Goal: Check status: Check status

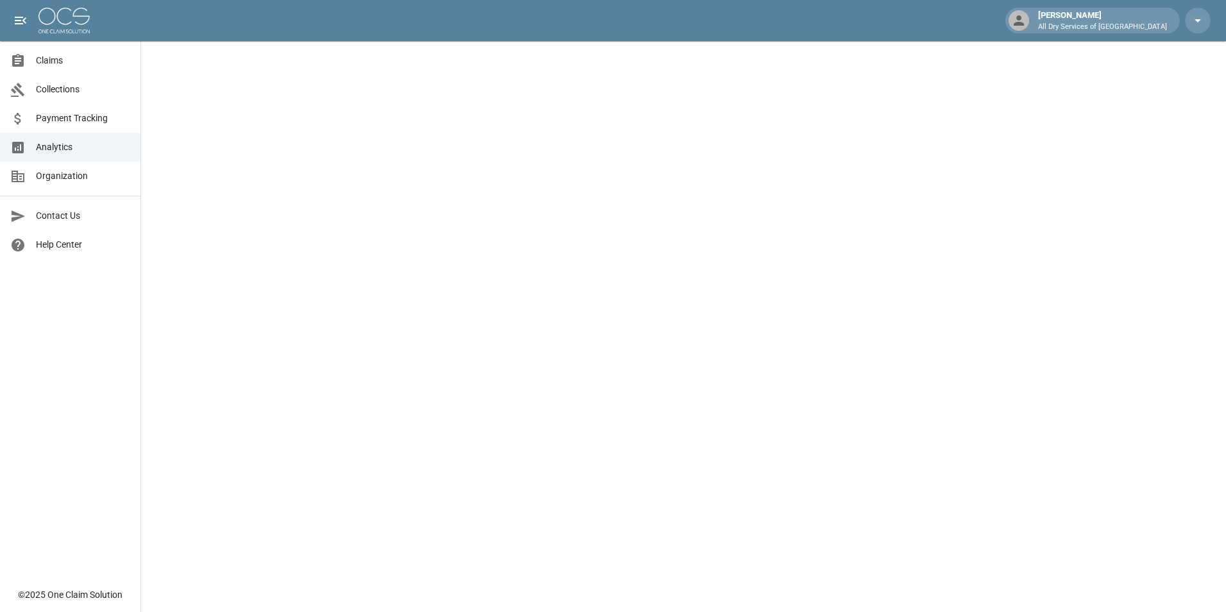
click at [78, 55] on span "Claims" at bounding box center [83, 60] width 94 height 13
click at [55, 62] on span "Claims" at bounding box center [83, 60] width 94 height 13
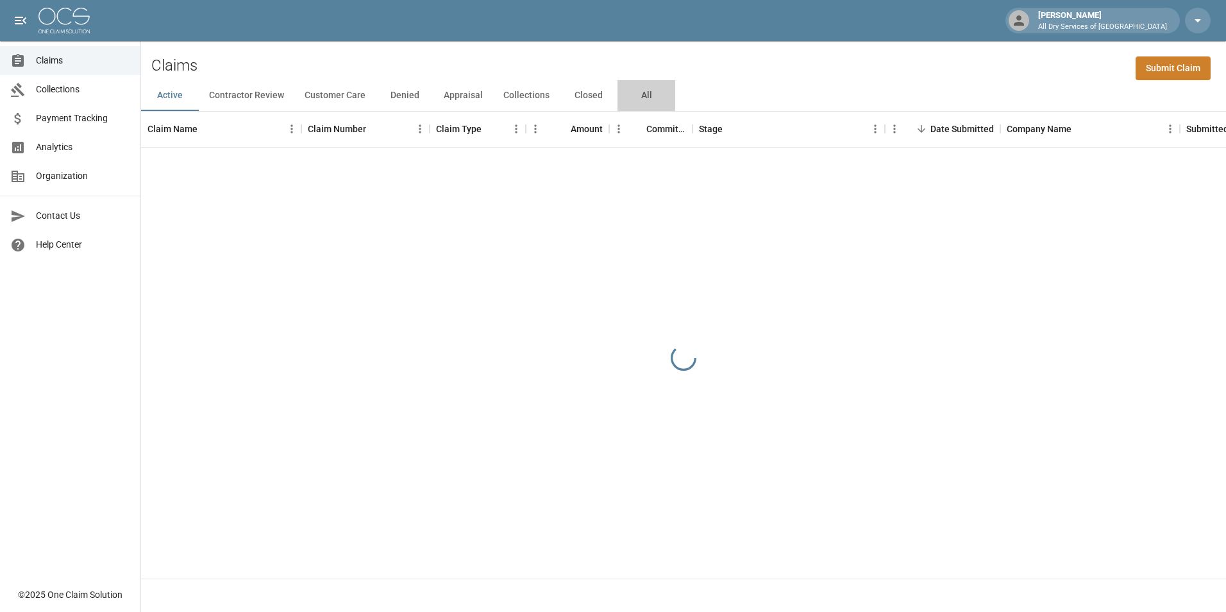
click at [643, 92] on button "All" at bounding box center [647, 95] width 58 height 31
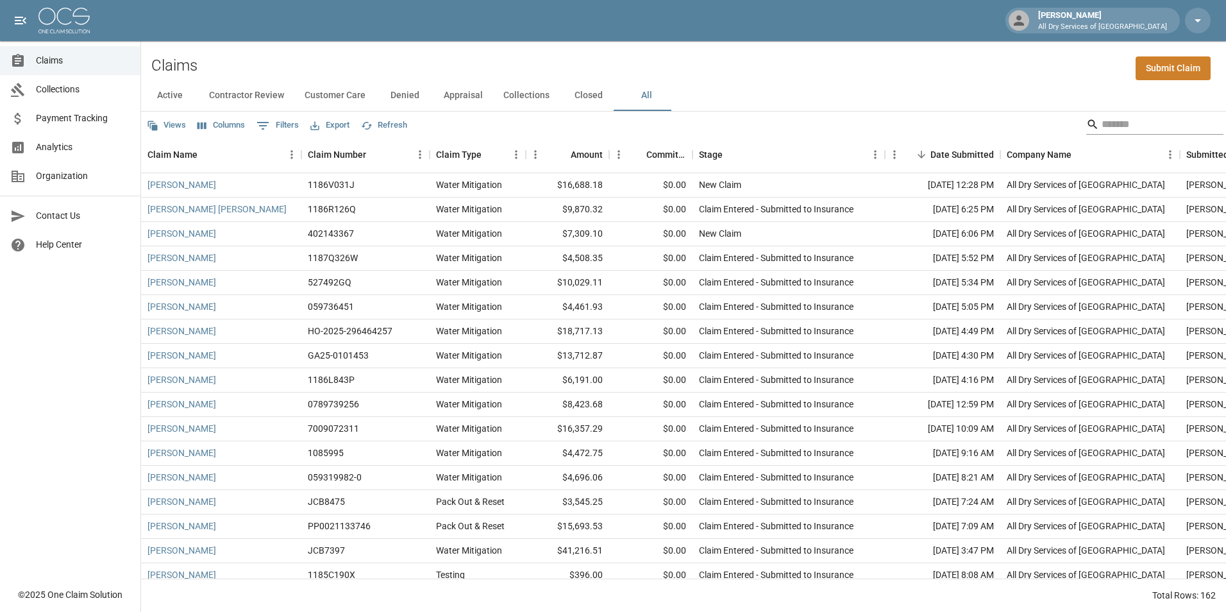
click at [1146, 124] on input "Search" at bounding box center [1153, 124] width 103 height 21
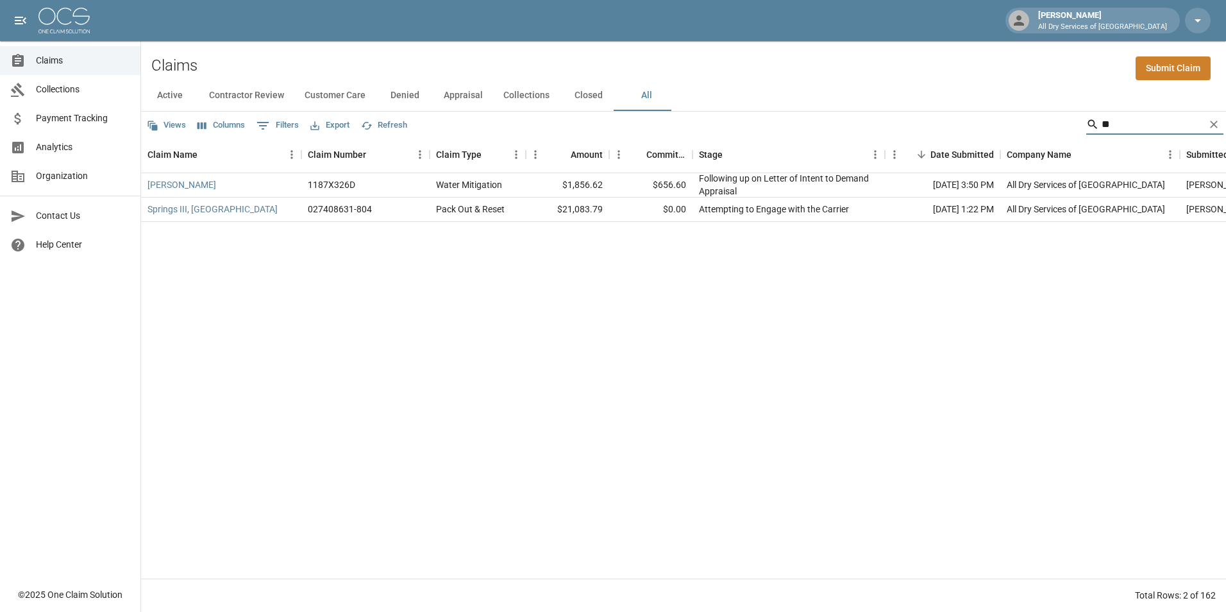
type input "*"
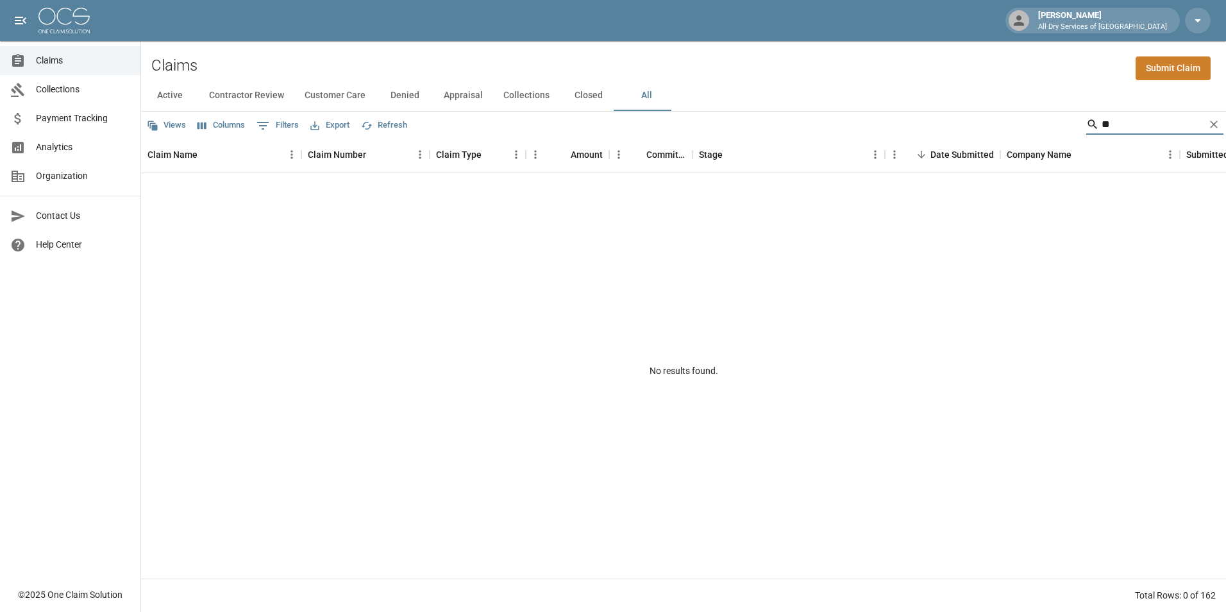
type input "*"
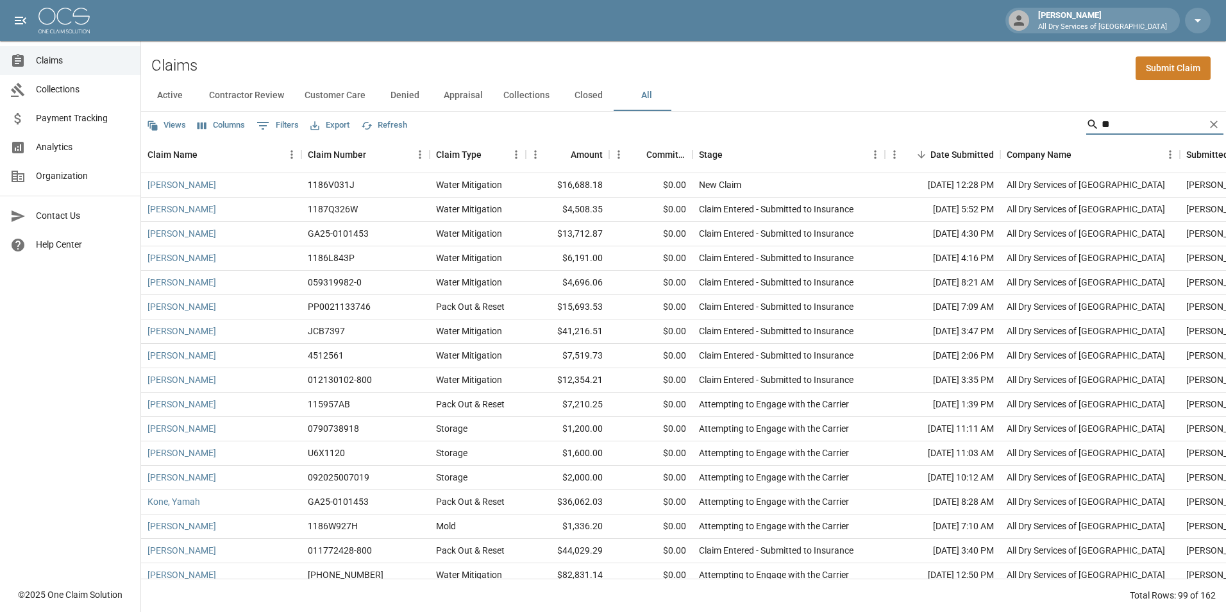
type input "*"
